Goal: Information Seeking & Learning: Find specific fact

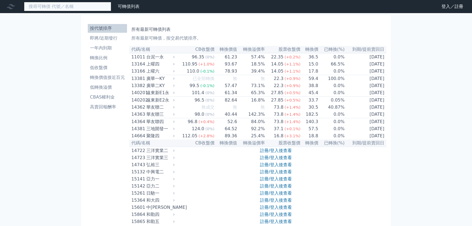
click at [80, 7] on input at bounding box center [67, 6] width 87 height 9
paste input "[PERSON_NAME]"
click at [68, 4] on input "[PERSON_NAME]" at bounding box center [67, 6] width 87 height 9
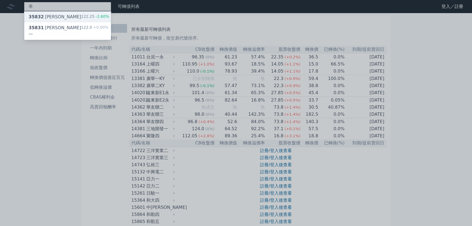
type input "辛"
click at [69, 17] on div "35832 [PERSON_NAME]二 122.25 -2.60%" at bounding box center [67, 16] width 87 height 11
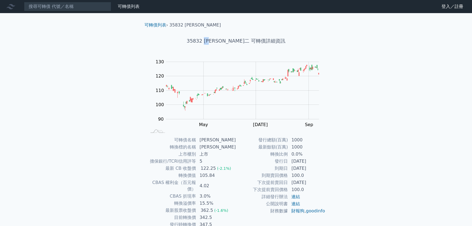
drag, startPoint x: 219, startPoint y: 40, endPoint x: 227, endPoint y: 41, distance: 8.3
click at [227, 41] on h1 "35832 [PERSON_NAME]二 可轉債詳細資訊" at bounding box center [236, 41] width 192 height 8
copy h1 "[PERSON_NAME]"
